Goal: Book appointment/travel/reservation

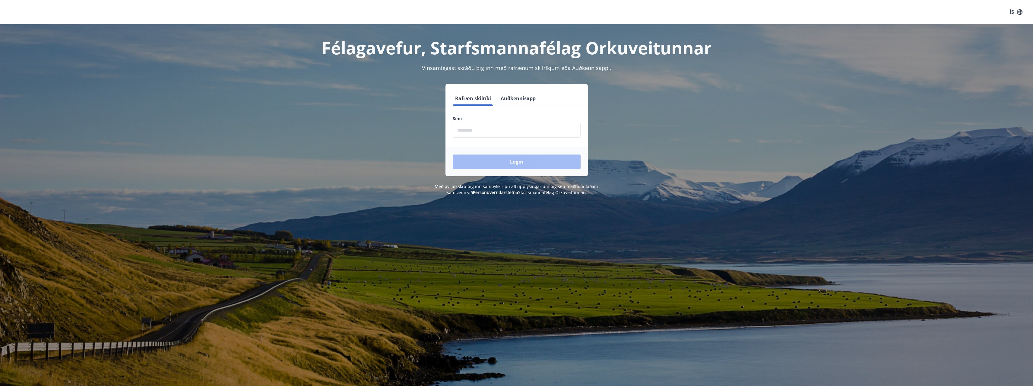
click at [486, 134] on input "phone" at bounding box center [517, 130] width 128 height 15
type input "********"
click at [453, 154] on button "Login" at bounding box center [517, 161] width 128 height 14
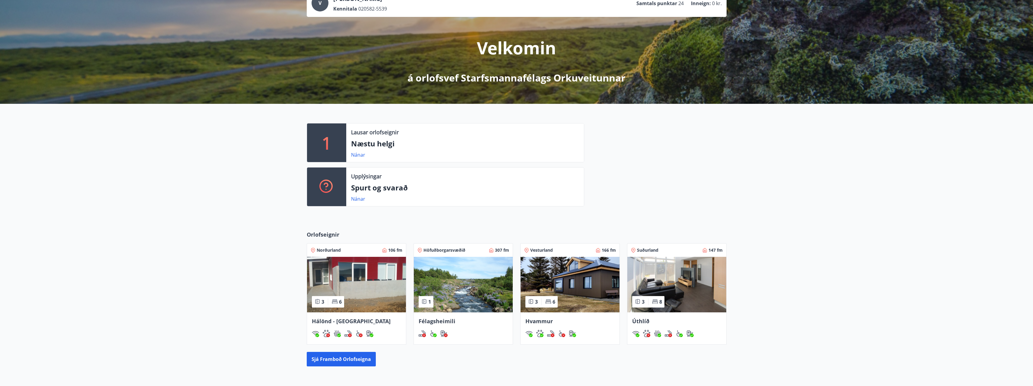
scroll to position [90, 0]
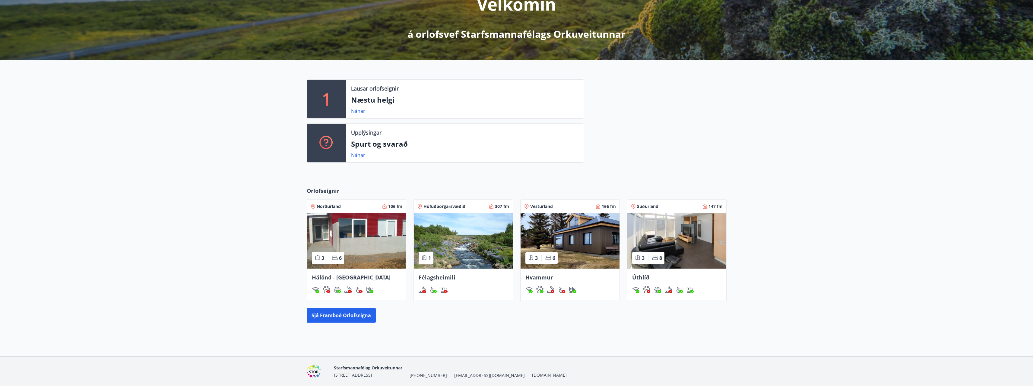
click at [357, 233] on img at bounding box center [356, 241] width 99 height 56
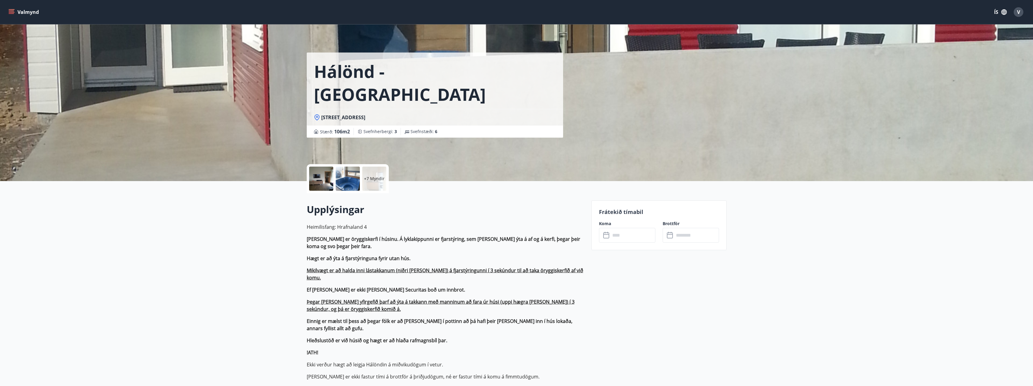
click at [633, 238] on input "text" at bounding box center [633, 235] width 45 height 15
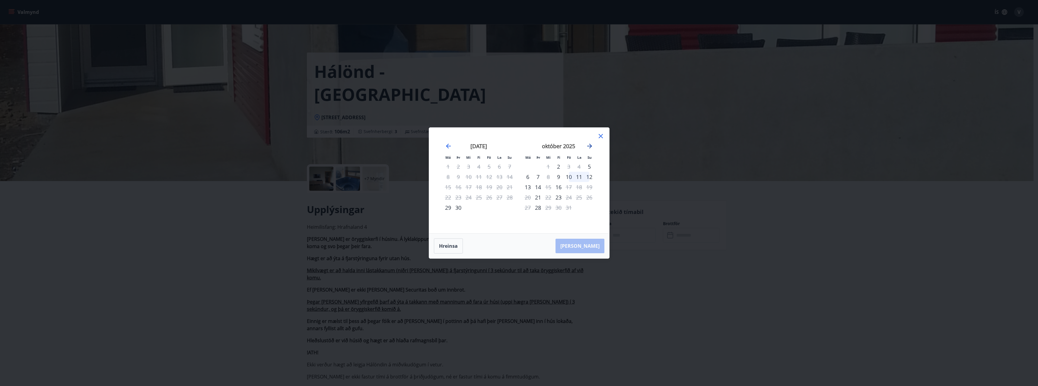
click at [588, 149] on icon "Move forward to switch to the next month." at bounding box center [589, 145] width 7 height 7
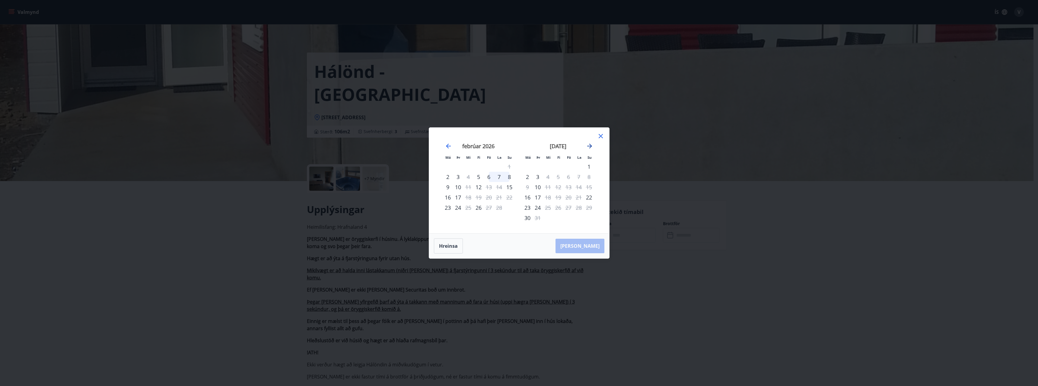
click at [588, 149] on icon "Move forward to switch to the next month." at bounding box center [589, 145] width 7 height 7
click at [599, 135] on icon at bounding box center [600, 135] width 7 height 7
